Goal: Task Accomplishment & Management: Complete application form

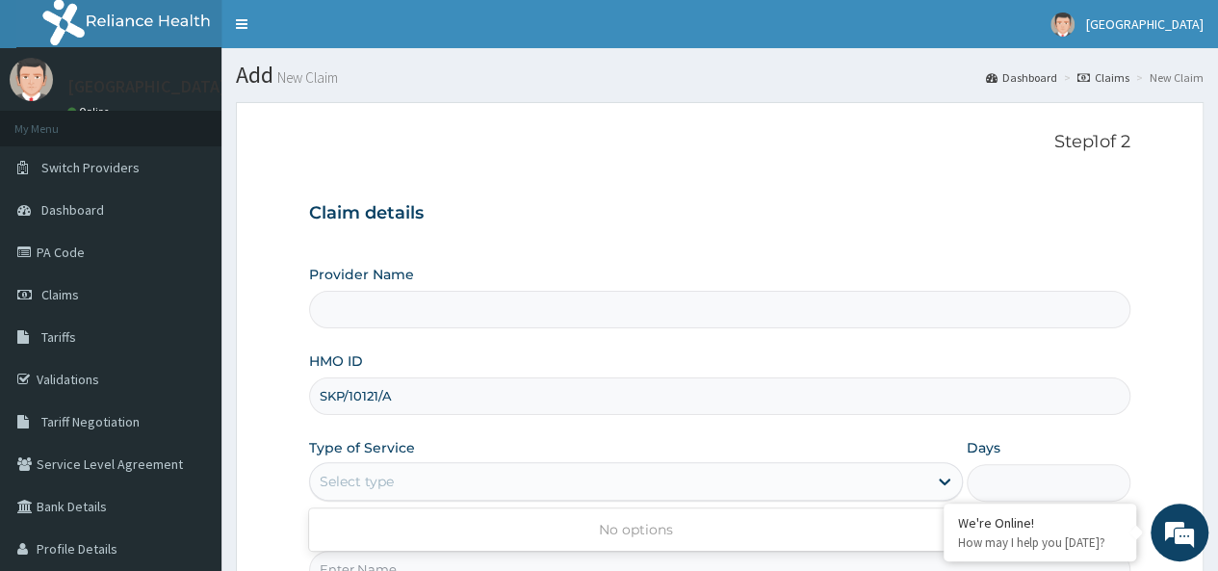
click at [451, 476] on div "Select type" at bounding box center [618, 481] width 617 height 31
click at [560, 308] on input "Provider Name" at bounding box center [719, 310] width 821 height 38
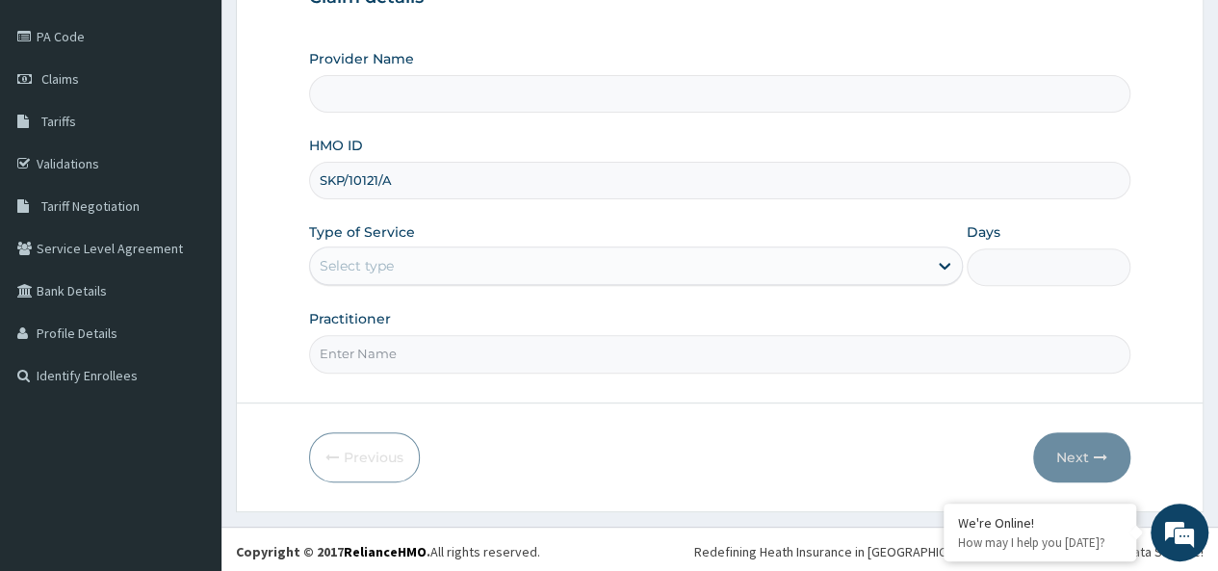
scroll to position [215, 0]
click at [618, 355] on input "Practitioner" at bounding box center [719, 355] width 821 height 38
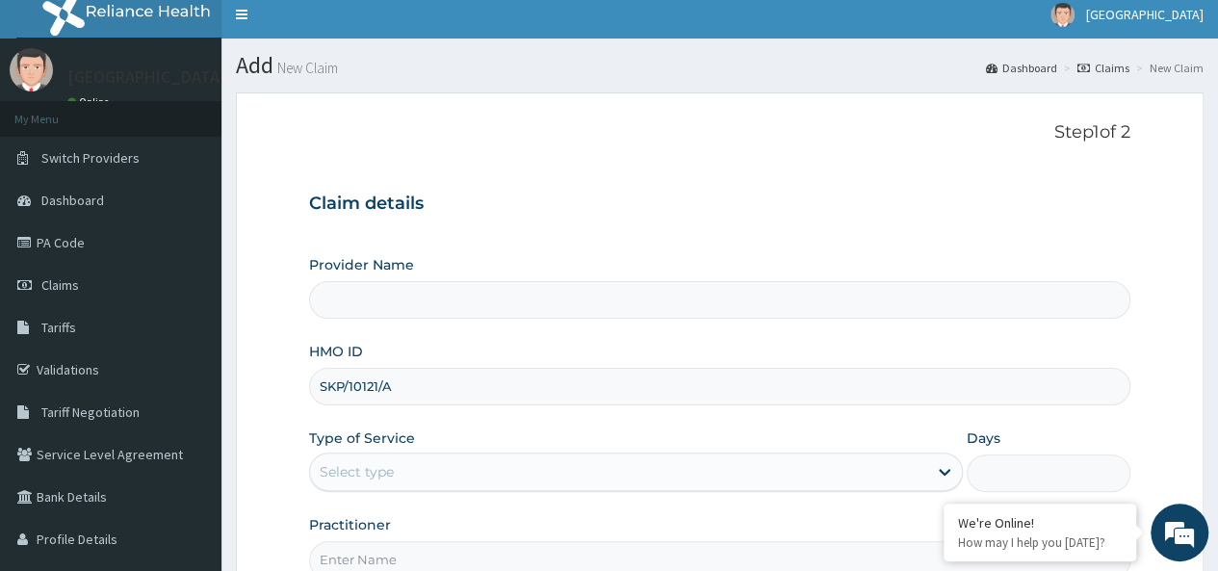
scroll to position [0, 0]
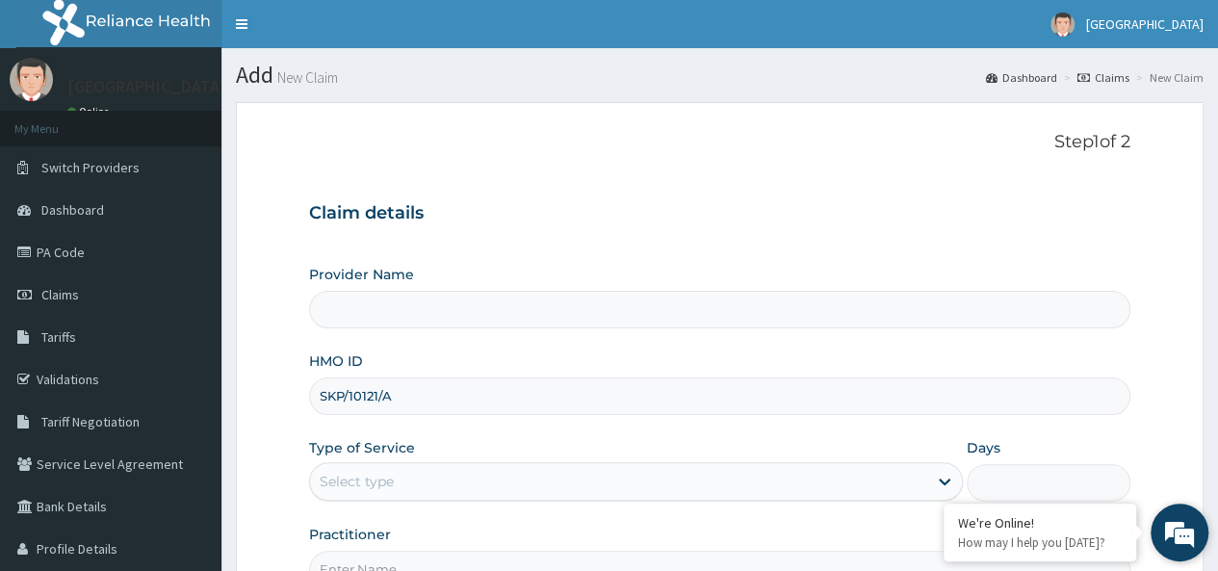
click at [1172, 534] on em at bounding box center [1179, 532] width 52 height 52
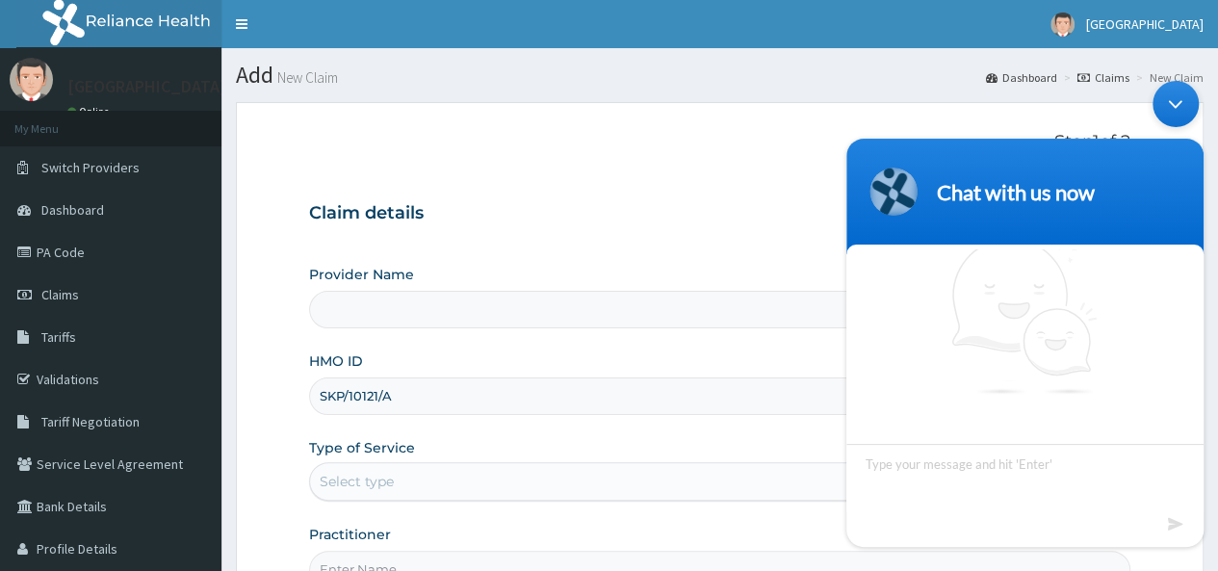
scroll to position [12, 0]
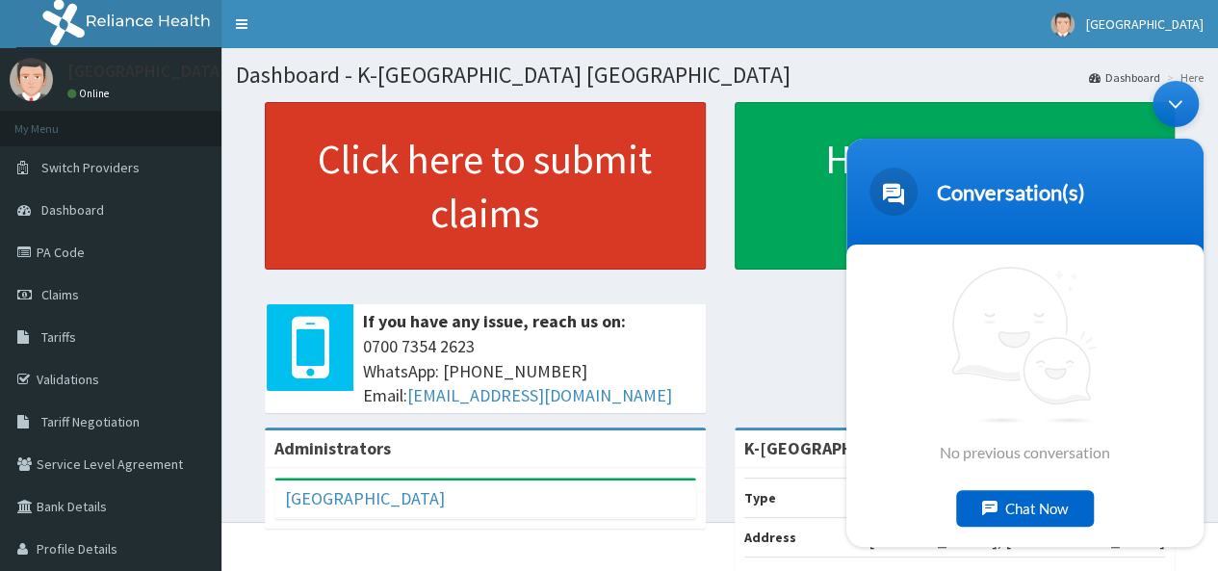
click at [475, 211] on link "Click here to submit claims" at bounding box center [485, 185] width 441 height 167
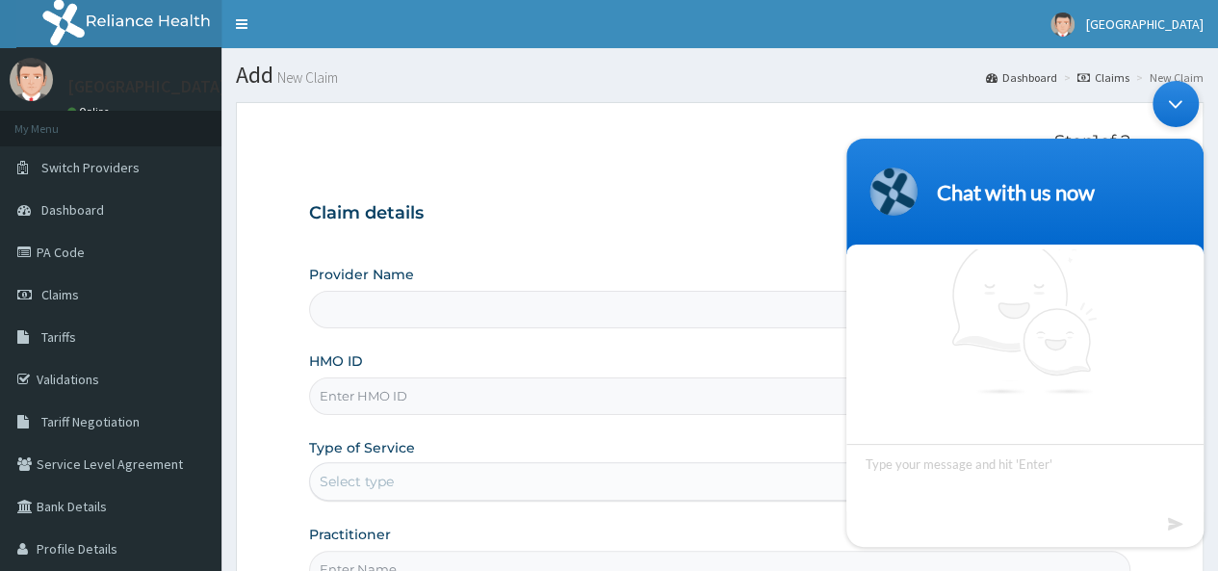
scroll to position [13, 0]
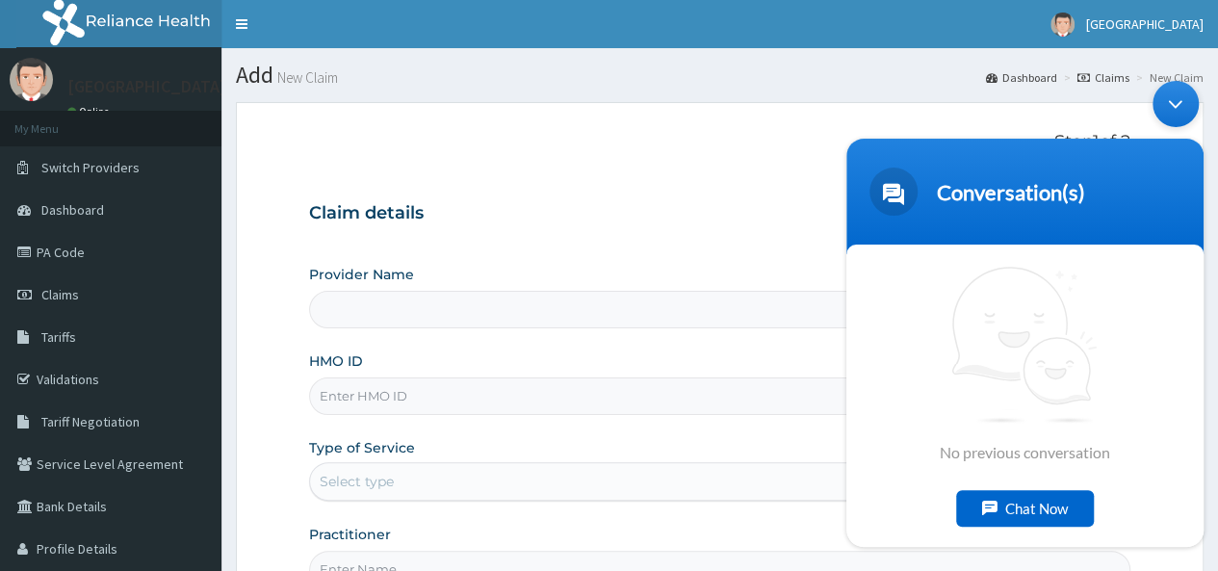
type input "K-[GEOGRAPHIC_DATA] [GEOGRAPHIC_DATA]"
click at [460, 391] on input "HMO ID" at bounding box center [719, 396] width 821 height 38
click at [1177, 101] on div "Minimize live chat window" at bounding box center [1175, 103] width 46 height 46
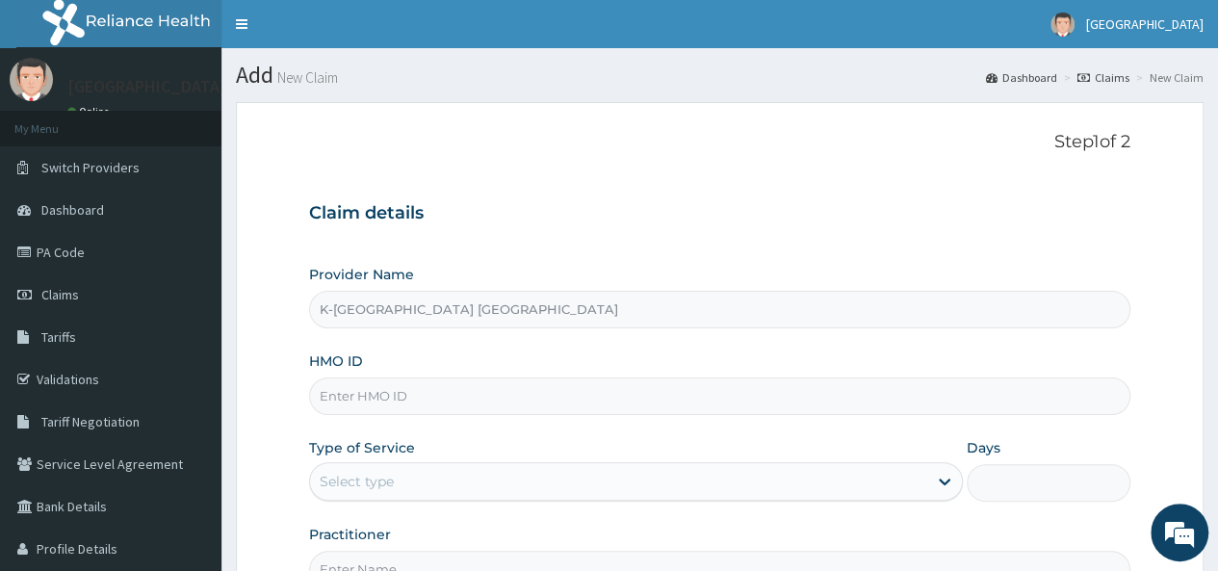
click at [447, 402] on input "HMO ID" at bounding box center [719, 396] width 821 height 38
paste input "SKP/10121/A"
type input "SKP/10121/A"
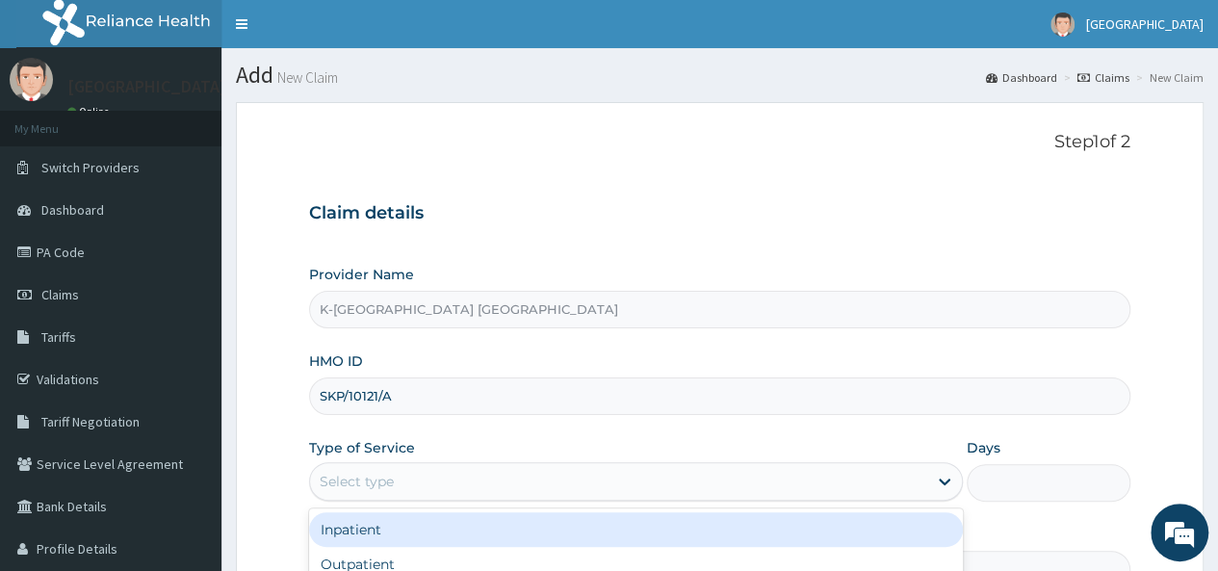
click at [402, 482] on div "Select type" at bounding box center [618, 481] width 617 height 31
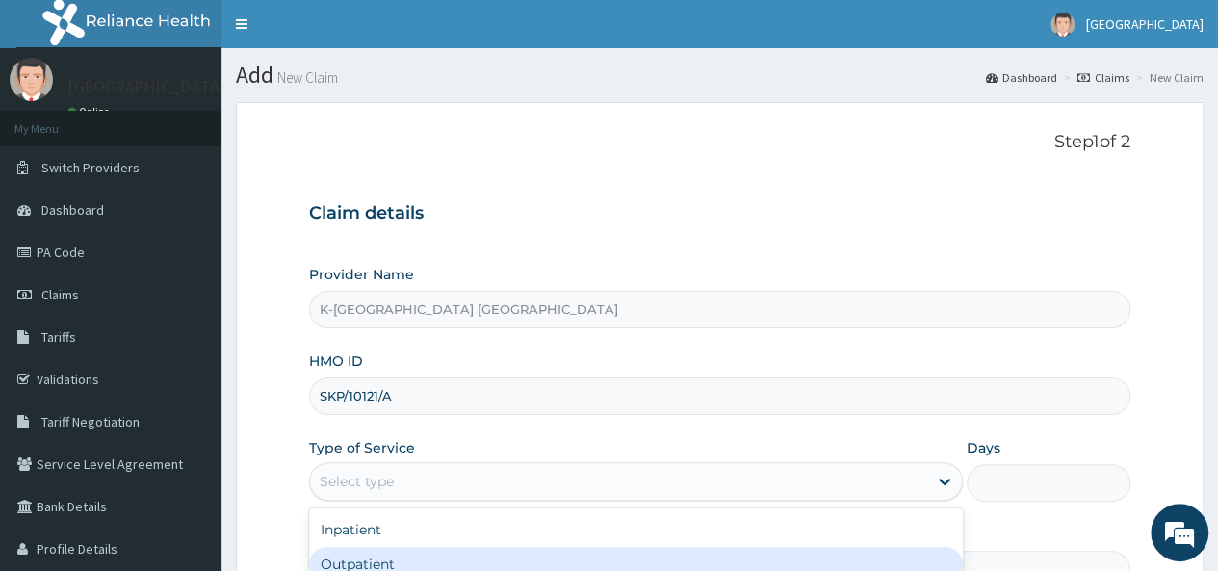
click at [391, 553] on div "Outpatient" at bounding box center [636, 564] width 654 height 35
type input "1"
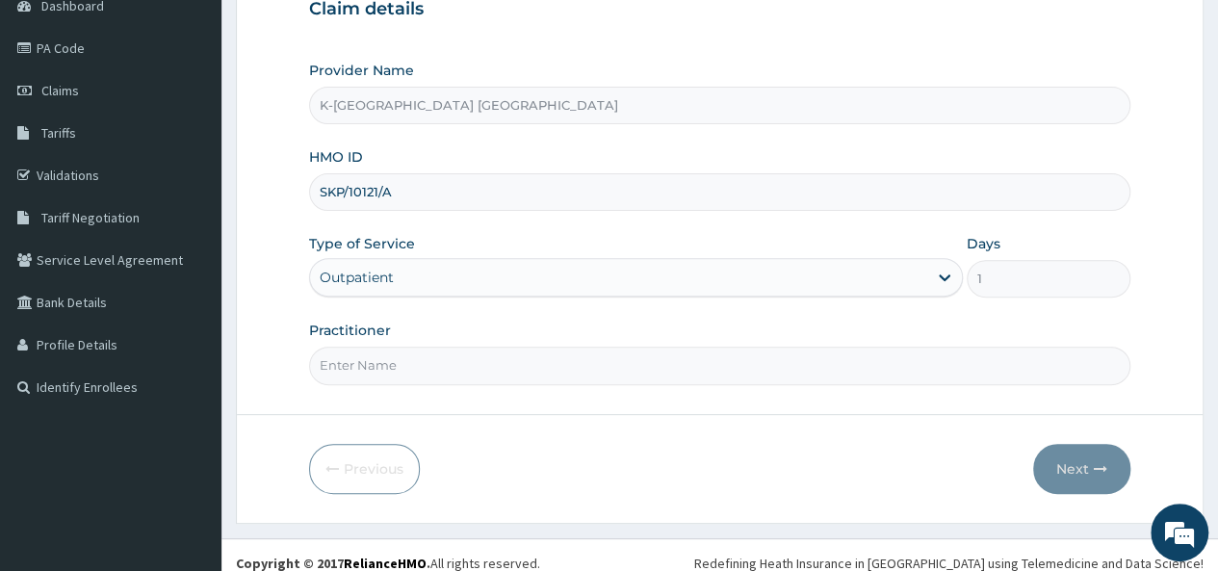
scroll to position [205, 0]
click at [385, 357] on input "Practitioner" at bounding box center [719, 365] width 821 height 38
type input "DR"
click at [1089, 457] on button "Next" at bounding box center [1081, 468] width 97 height 50
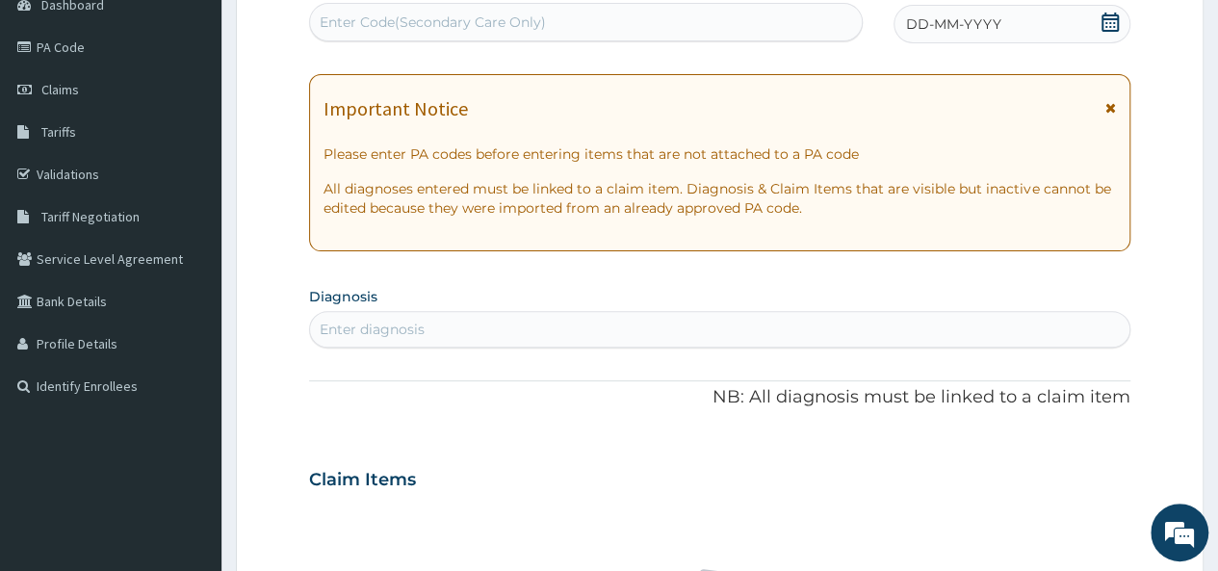
click at [1111, 107] on icon at bounding box center [1110, 107] width 11 height 13
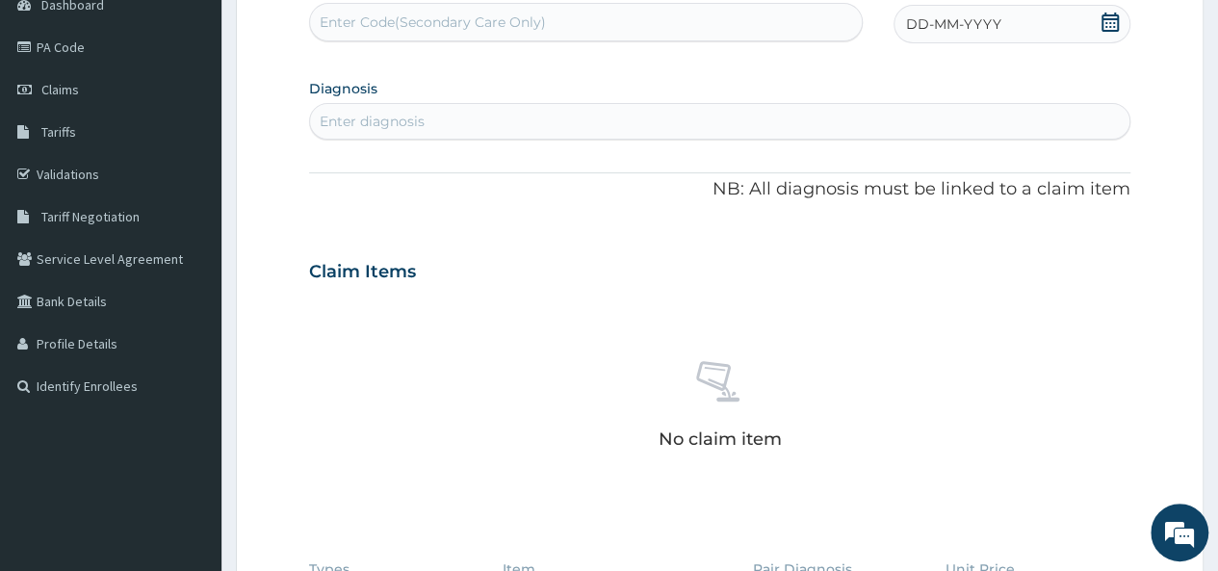
click at [1112, 18] on icon at bounding box center [1109, 22] width 17 height 19
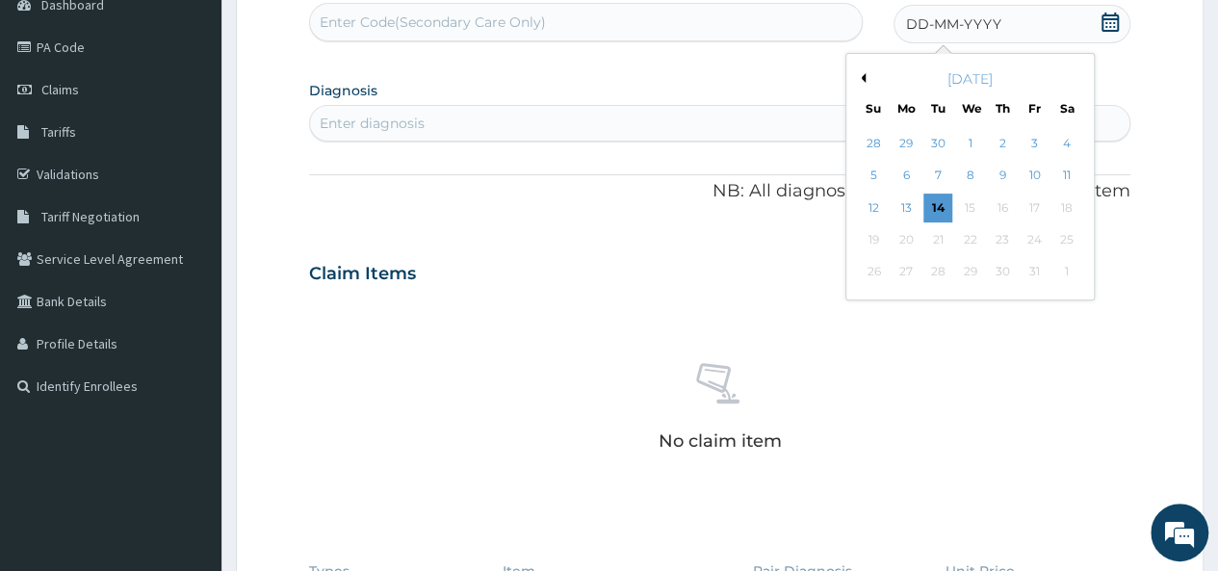
click at [860, 78] on button "Previous Month" at bounding box center [861, 78] width 10 height 10
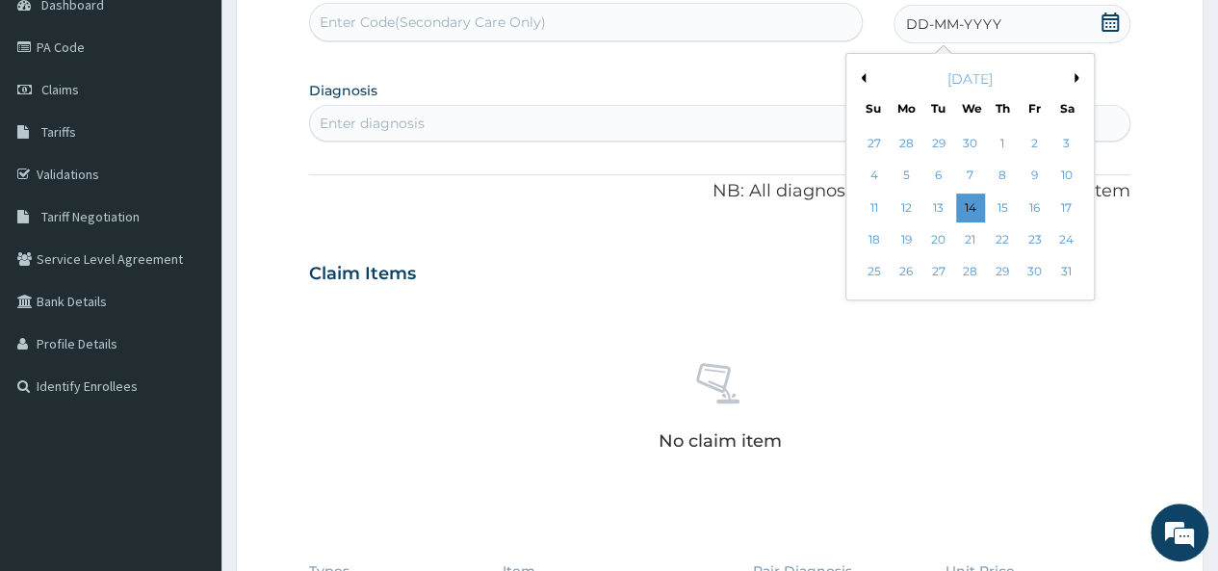
click at [860, 78] on button "Previous Month" at bounding box center [861, 78] width 10 height 10
click at [999, 209] on div "13" at bounding box center [1002, 207] width 29 height 29
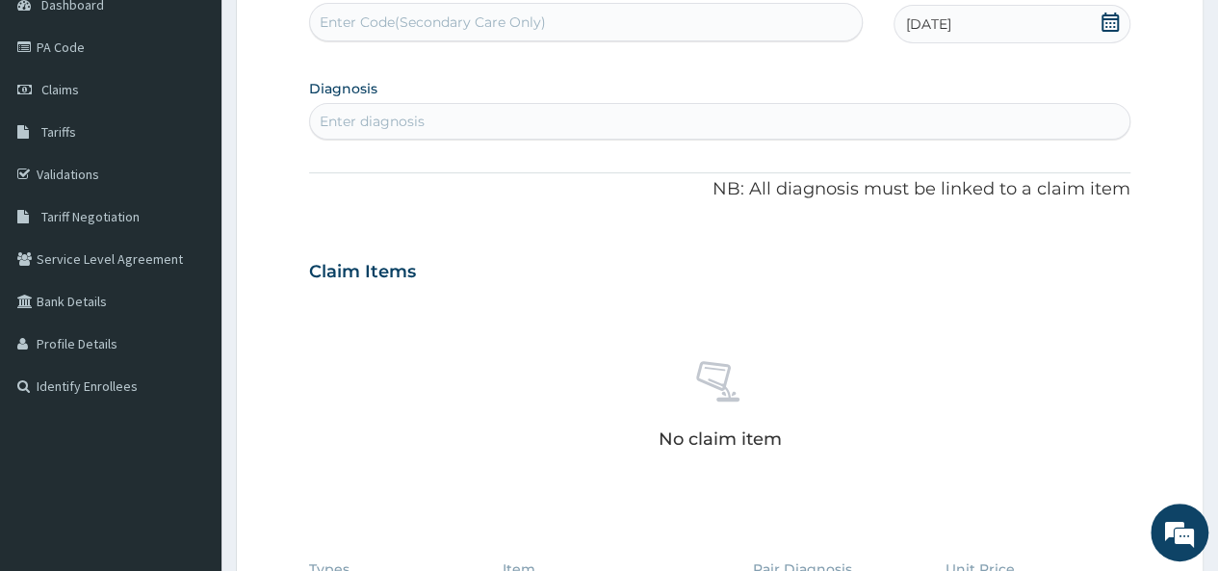
click at [439, 116] on div "Enter diagnosis" at bounding box center [719, 121] width 819 height 31
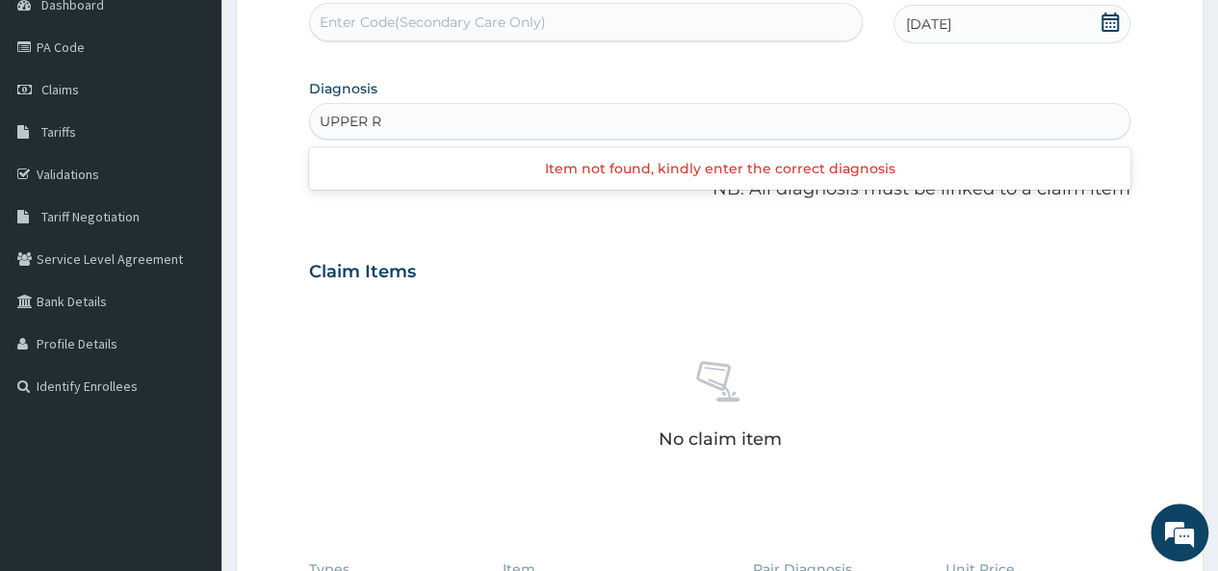
type input "UPPER"
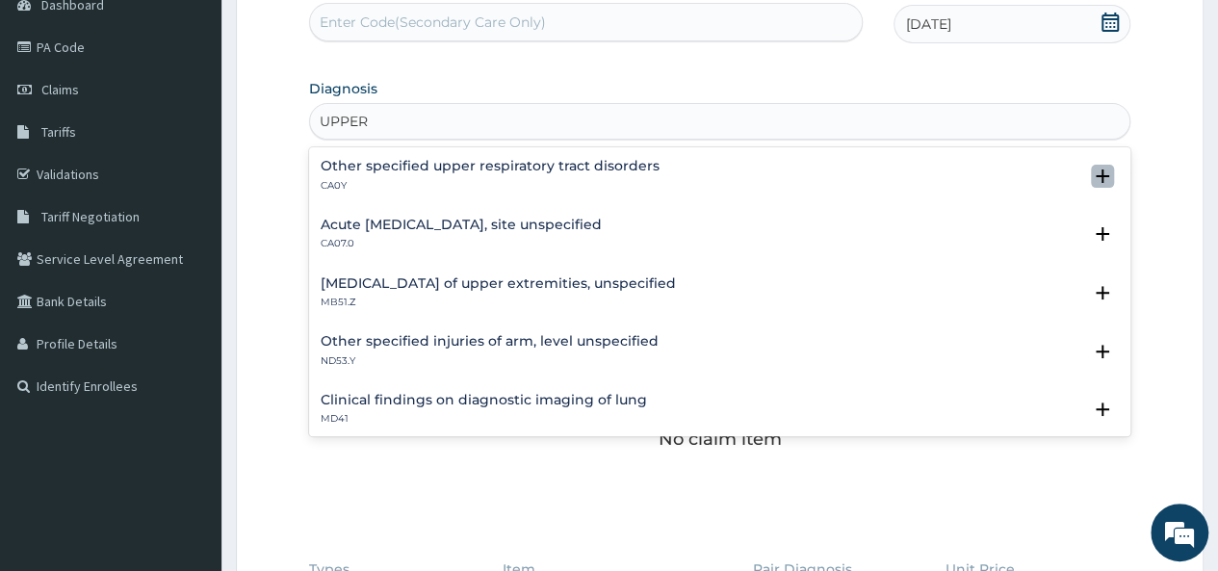
click at [1095, 175] on icon "open select status" at bounding box center [1101, 175] width 13 height 13
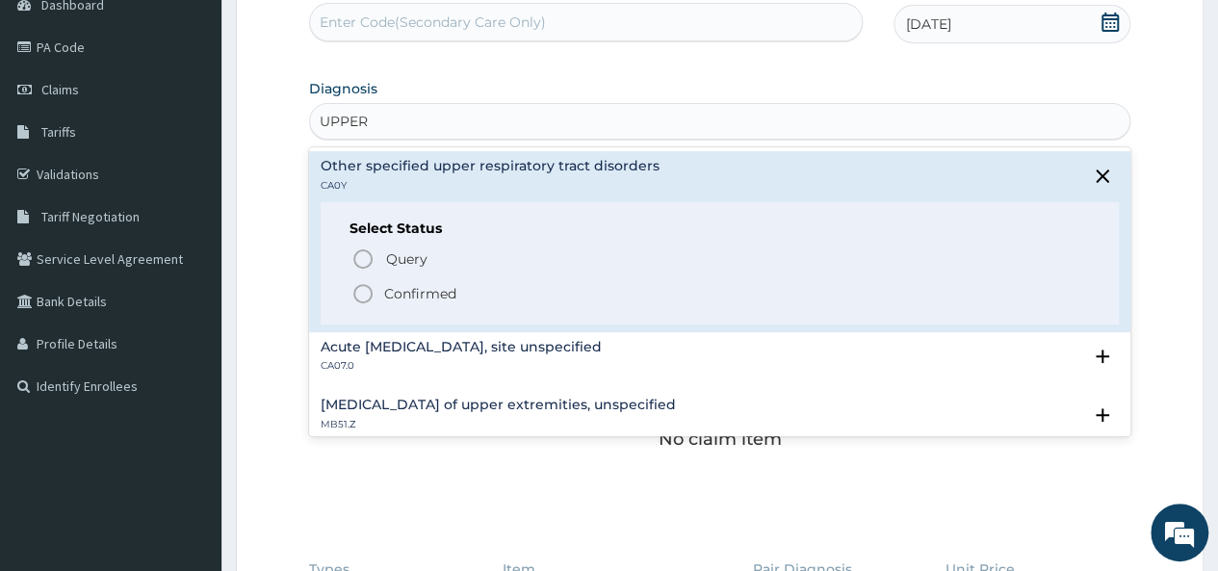
click at [368, 286] on circle "status option filled" at bounding box center [362, 293] width 17 height 17
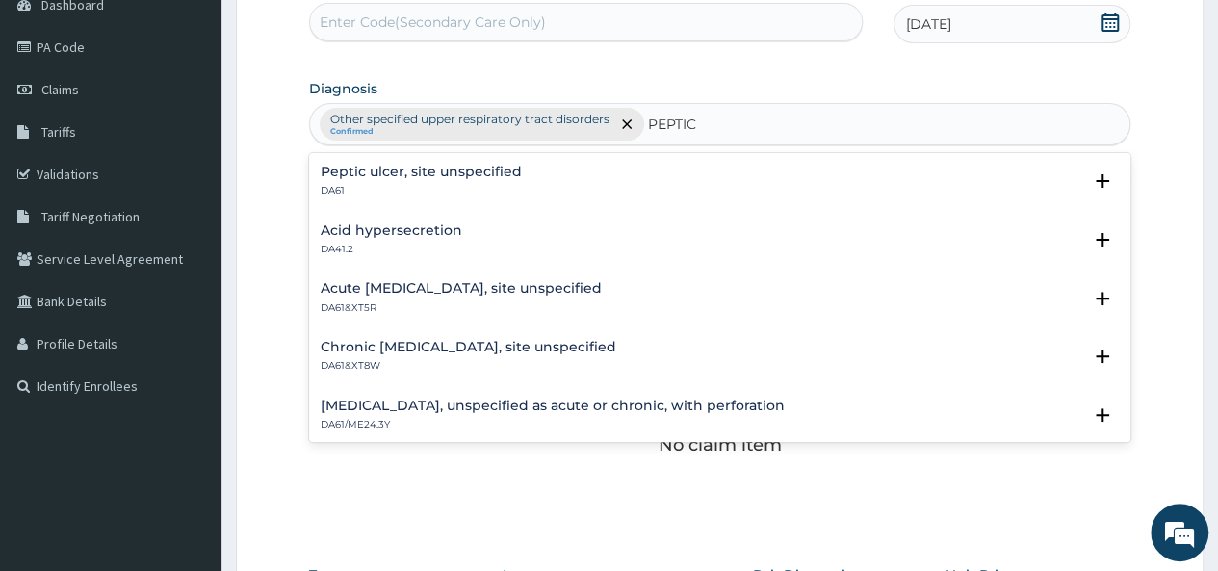
type input "PEPTIC"
